Goal: Task Accomplishment & Management: Manage account settings

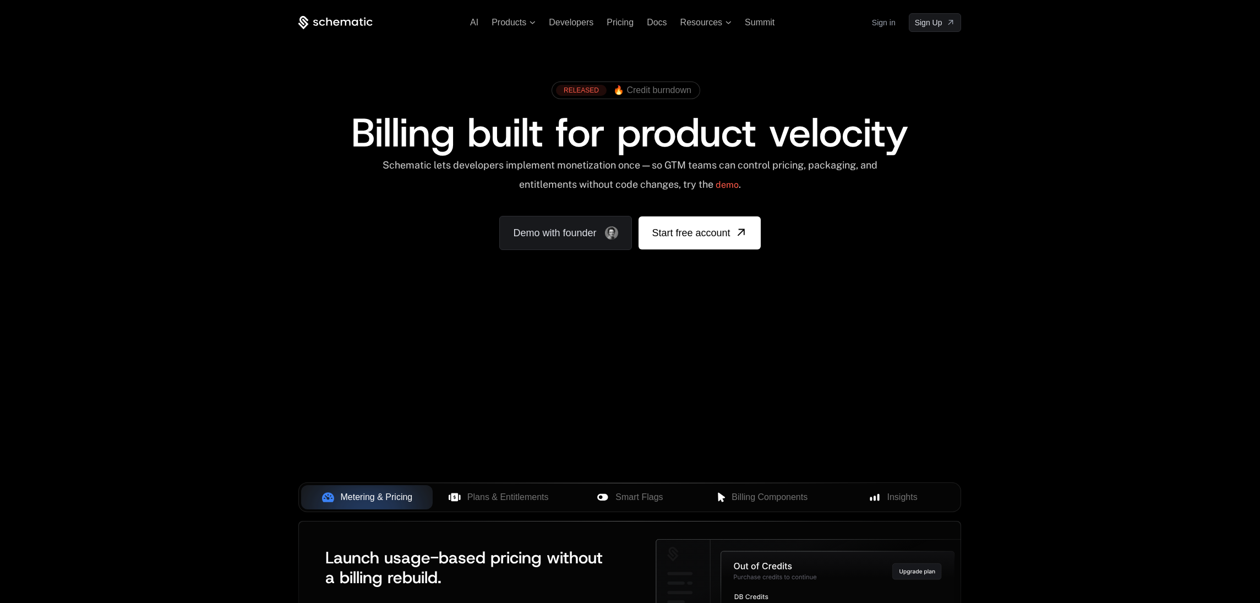
click at [889, 24] on link "Sign in" at bounding box center [884, 23] width 24 height 18
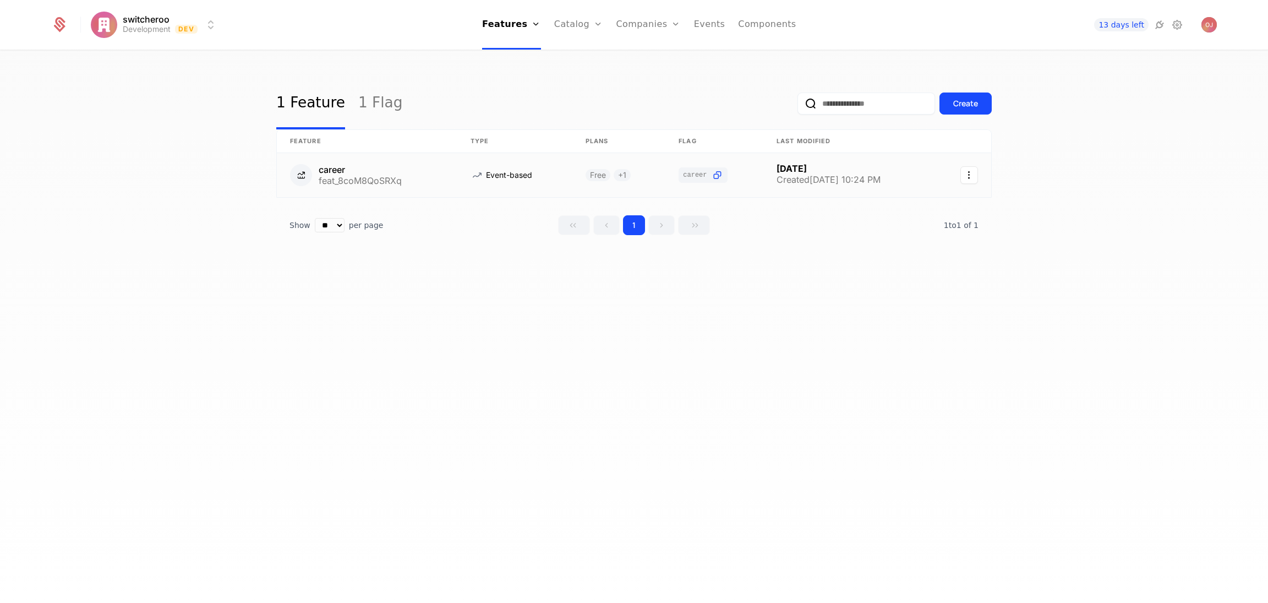
click at [970, 172] on icon "Select action" at bounding box center [970, 175] width 18 height 18
click at [1136, 109] on html "switcheroo Development Dev Features Features Flags Catalog Plans Add Ons Credit…" at bounding box center [634, 301] width 1268 height 603
click at [1188, 27] on div "13 days left" at bounding box center [1139, 24] width 156 height 15
click at [1157, 25] on icon at bounding box center [1159, 24] width 13 height 13
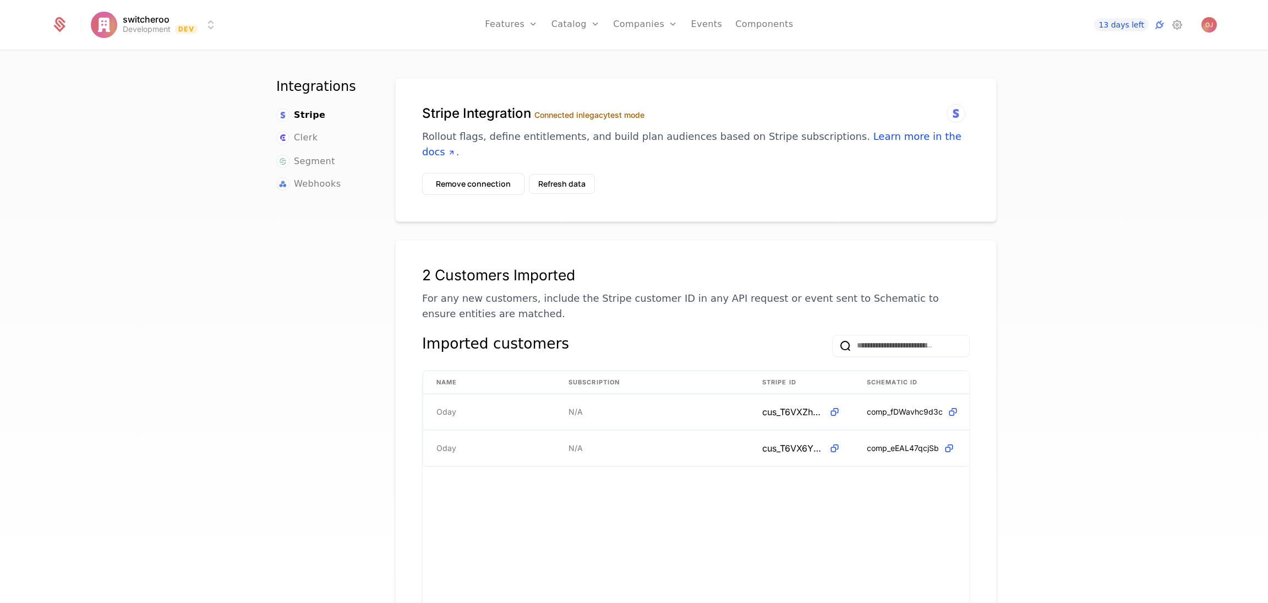
click at [478, 173] on button "Remove connection" at bounding box center [473, 184] width 102 height 22
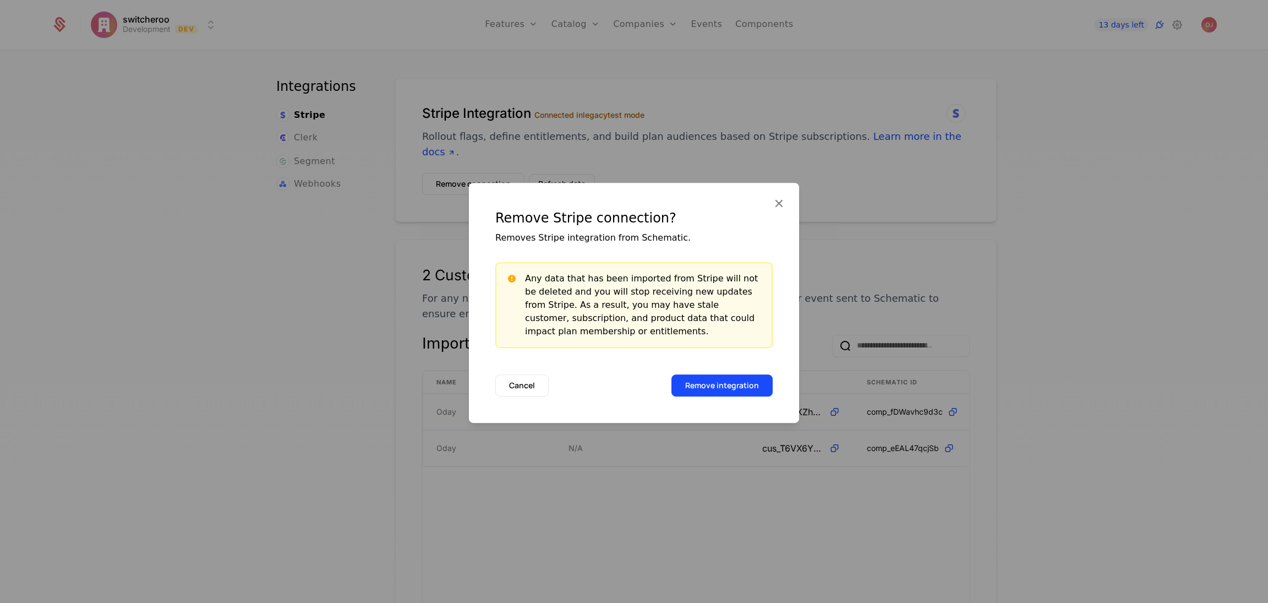
click at [728, 385] on button "Remove integration" at bounding box center [722, 385] width 101 height 22
